Goal: Find specific page/section: Find specific page/section

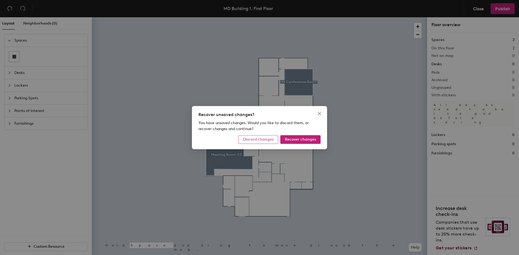
click at [267, 140] on span "Discard changes" at bounding box center [258, 139] width 31 height 5
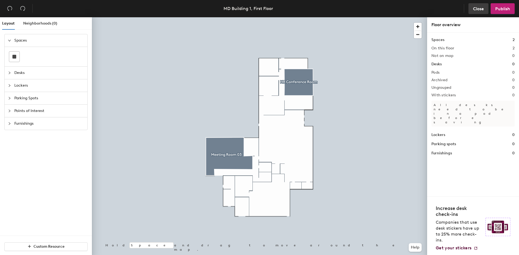
click at [482, 4] on button "Close" at bounding box center [478, 8] width 20 height 11
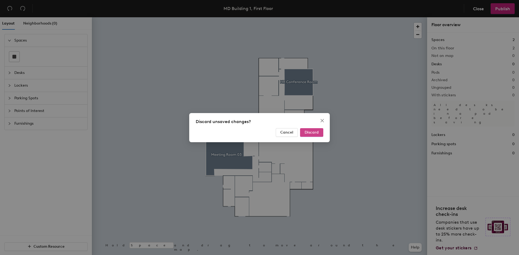
click at [306, 133] on span "Discard" at bounding box center [311, 132] width 14 height 5
